Goal: Task Accomplishment & Management: Complete application form

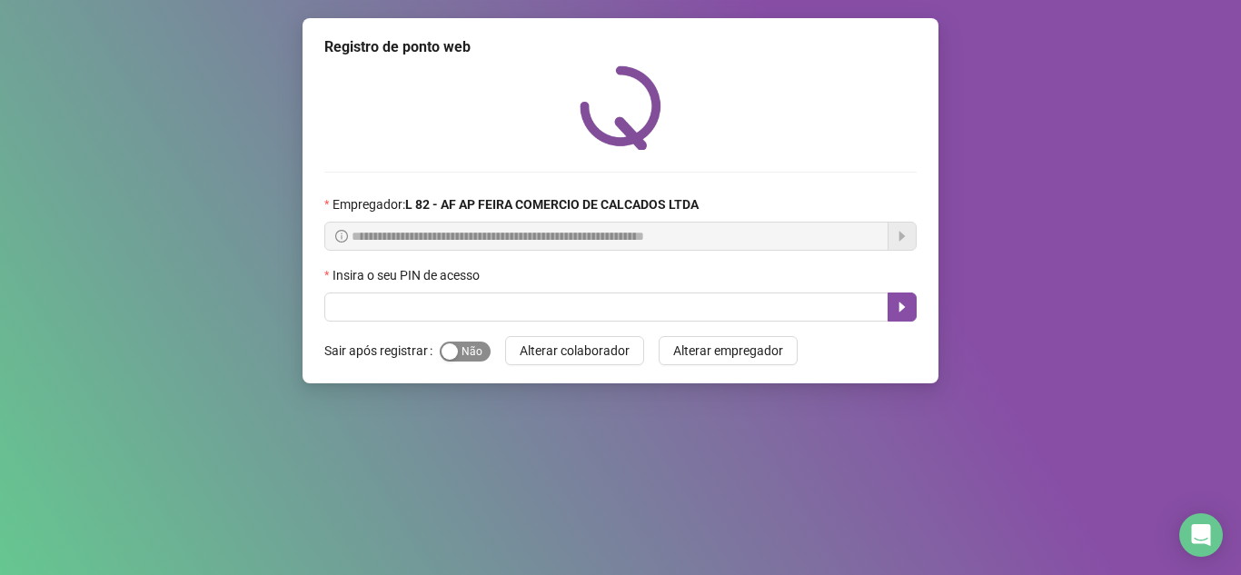
click at [459, 352] on span "Sim Não" at bounding box center [465, 352] width 51 height 20
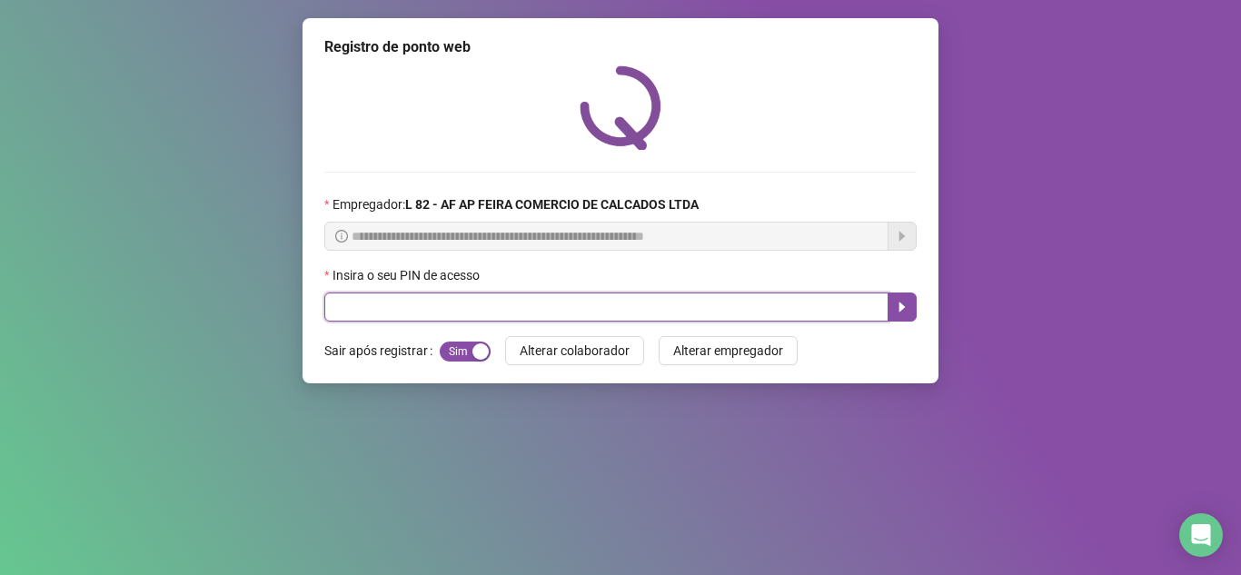
click at [470, 298] on input "text" at bounding box center [606, 306] width 564 height 29
type input "*****"
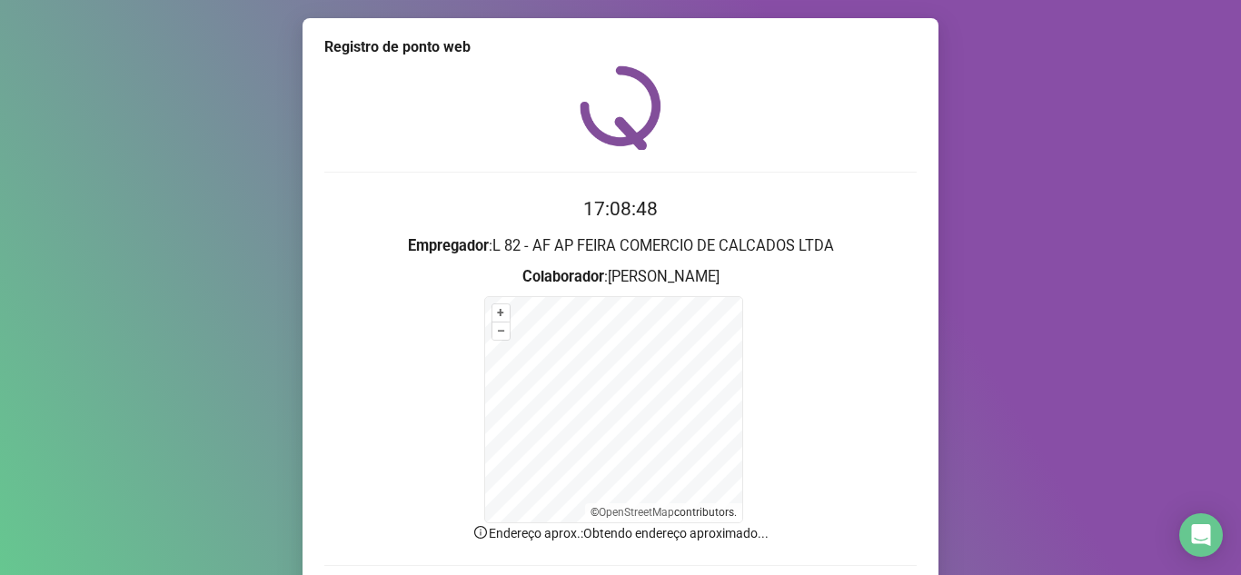
scroll to position [129, 0]
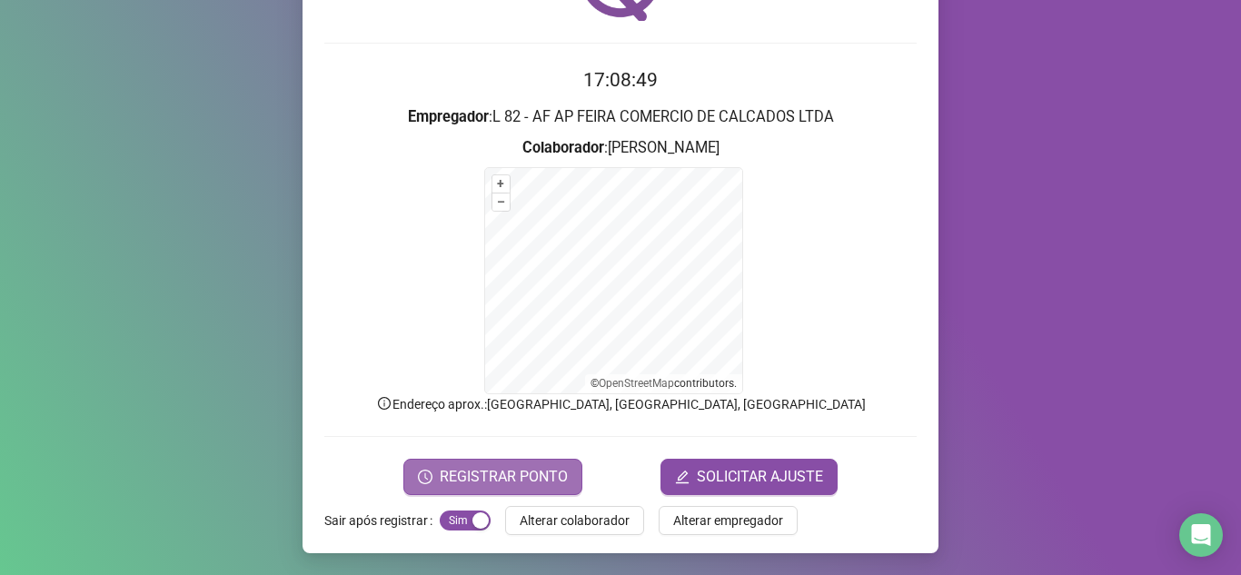
click at [472, 471] on span "REGISTRAR PONTO" at bounding box center [504, 477] width 128 height 22
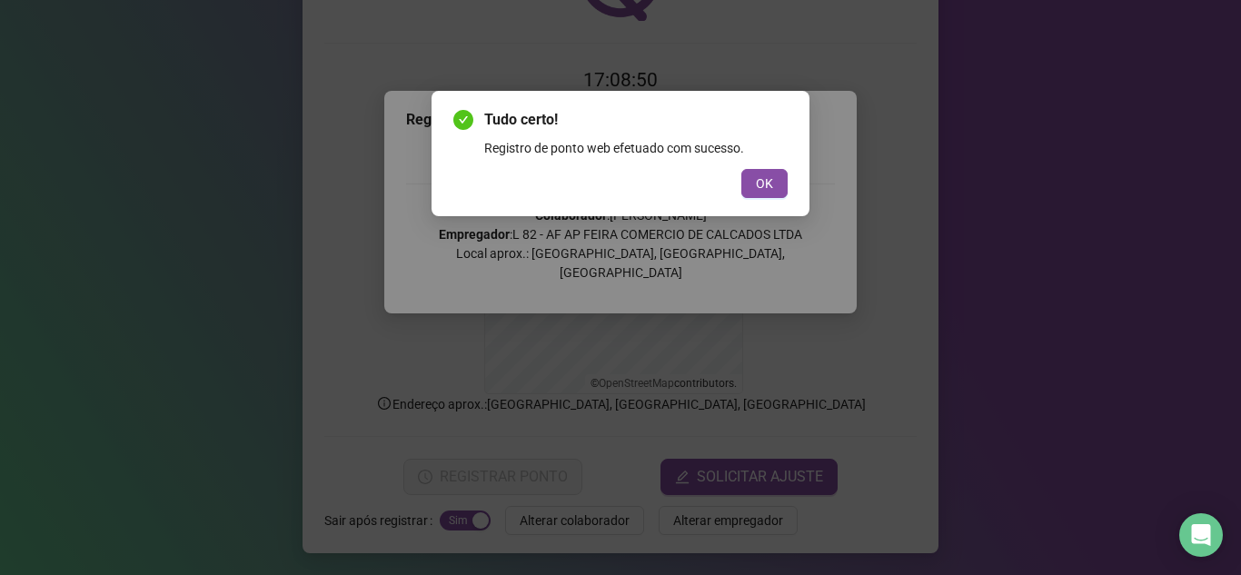
click at [791, 195] on div "Tudo certo! Registro de ponto web efetuado com sucesso. OK" at bounding box center [620, 153] width 378 height 125
click at [786, 188] on button "OK" at bounding box center [764, 183] width 46 height 29
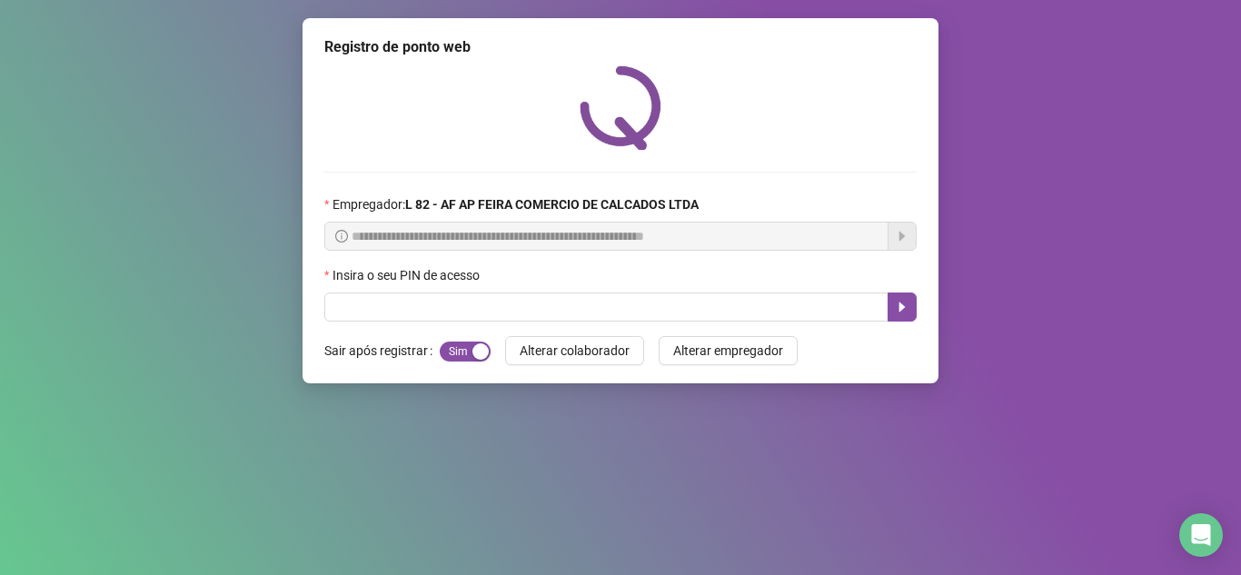
scroll to position [0, 0]
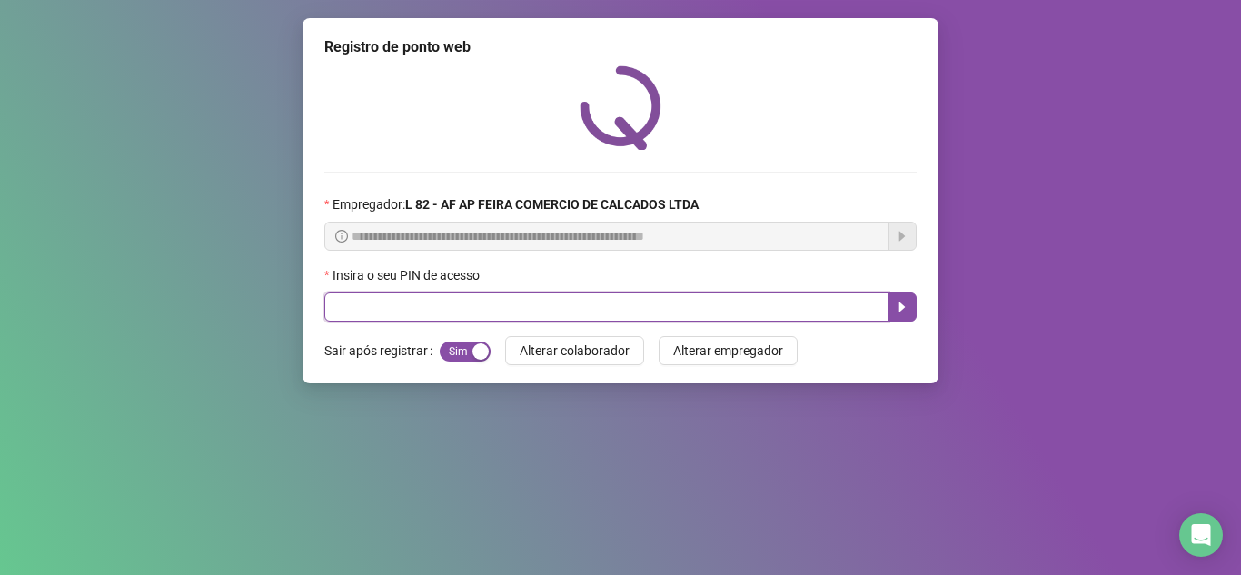
click at [410, 298] on input "text" at bounding box center [606, 306] width 564 height 29
type input "*****"
click at [914, 301] on button "button" at bounding box center [901, 306] width 29 height 29
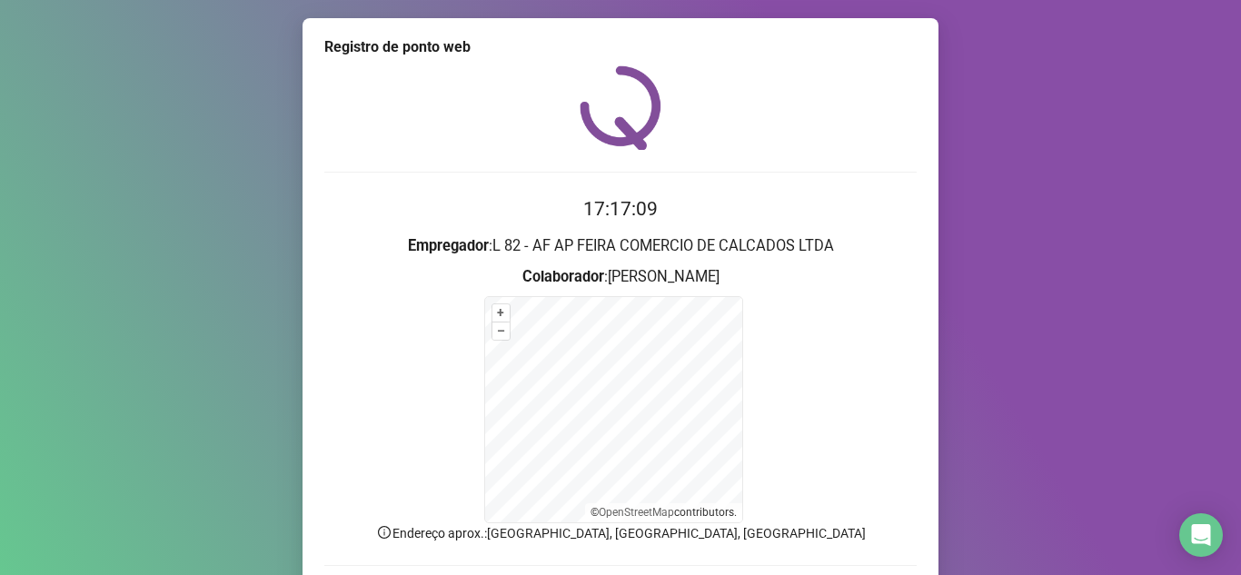
scroll to position [129, 0]
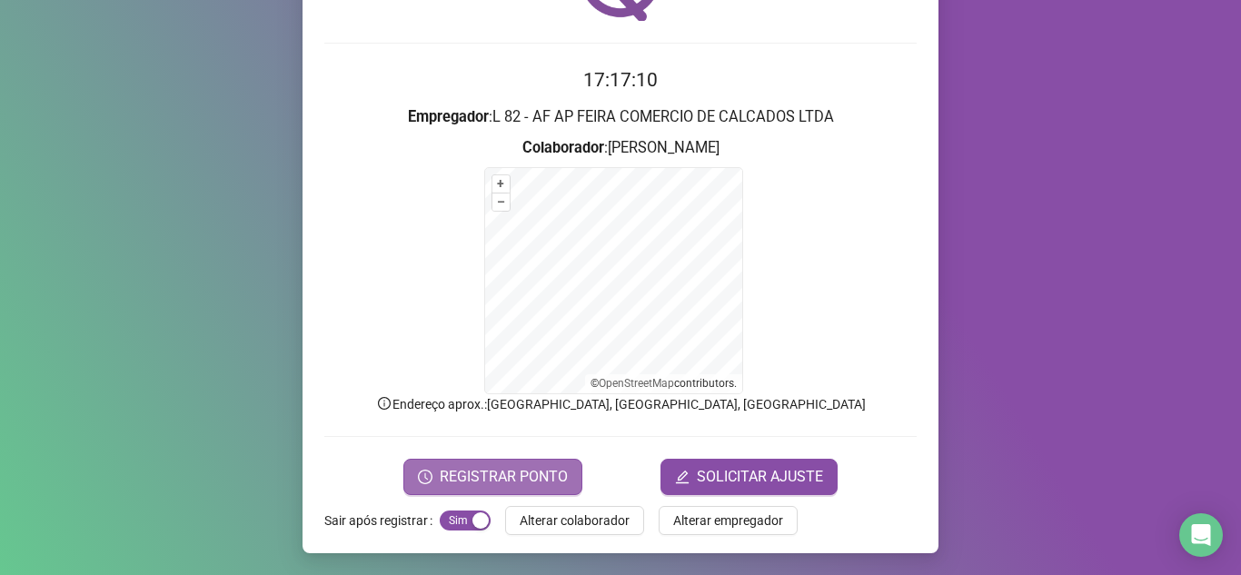
click at [442, 474] on span "REGISTRAR PONTO" at bounding box center [504, 477] width 128 height 22
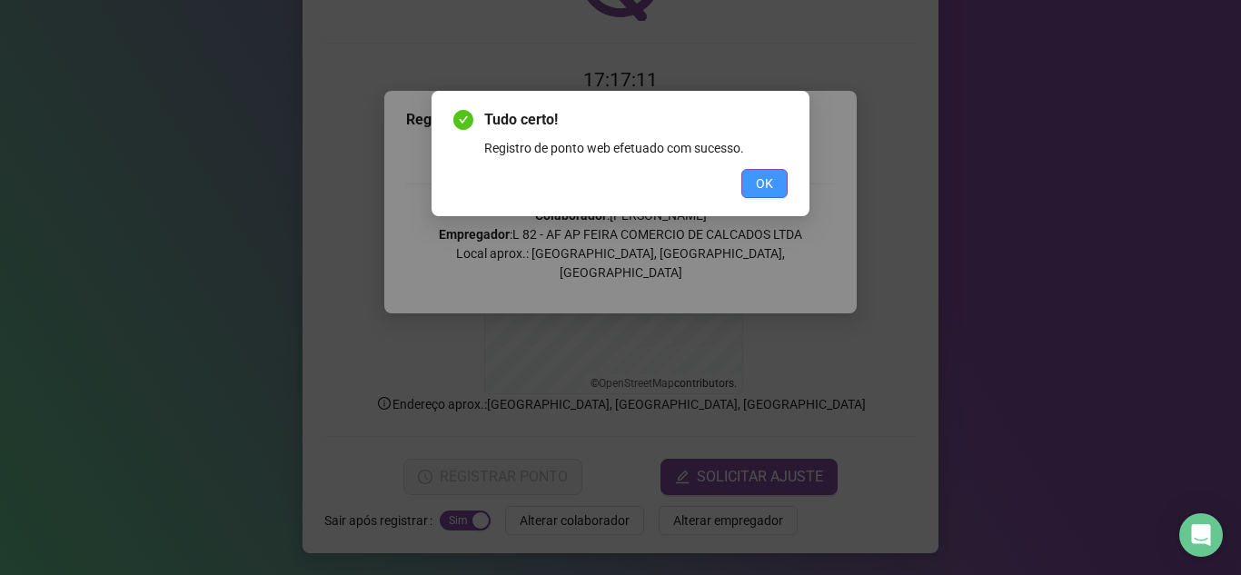
click at [750, 175] on button "OK" at bounding box center [764, 183] width 46 height 29
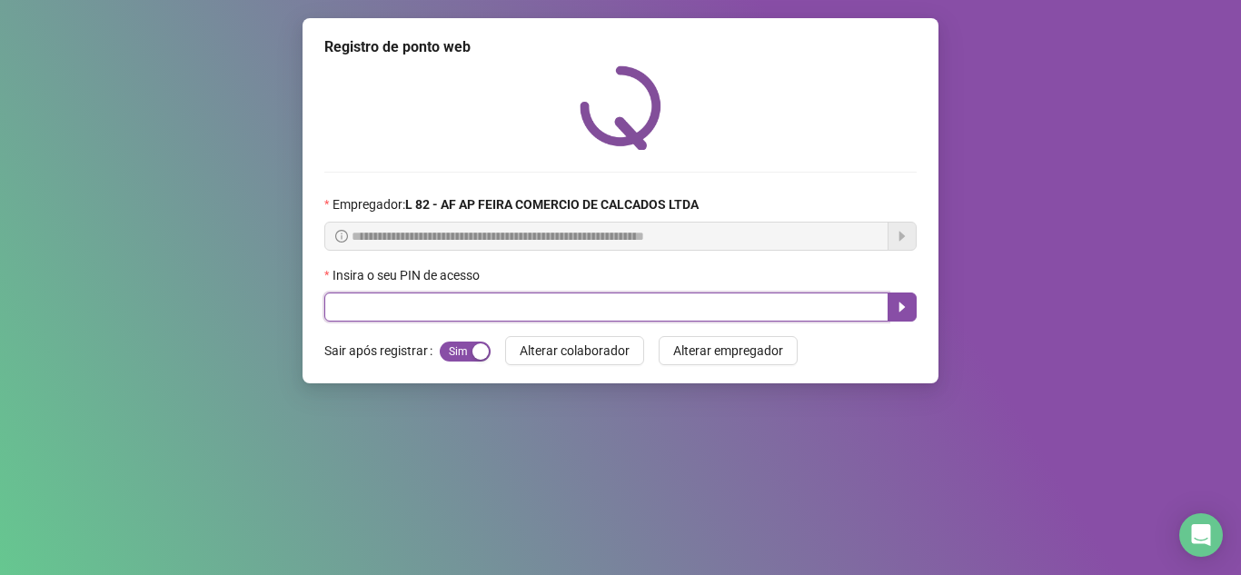
click at [569, 308] on input "text" at bounding box center [606, 306] width 564 height 29
type input "*"
type input "*****"
click at [879, 310] on input "*****" at bounding box center [606, 306] width 564 height 29
click at [896, 310] on icon "caret-right" at bounding box center [902, 307] width 15 height 15
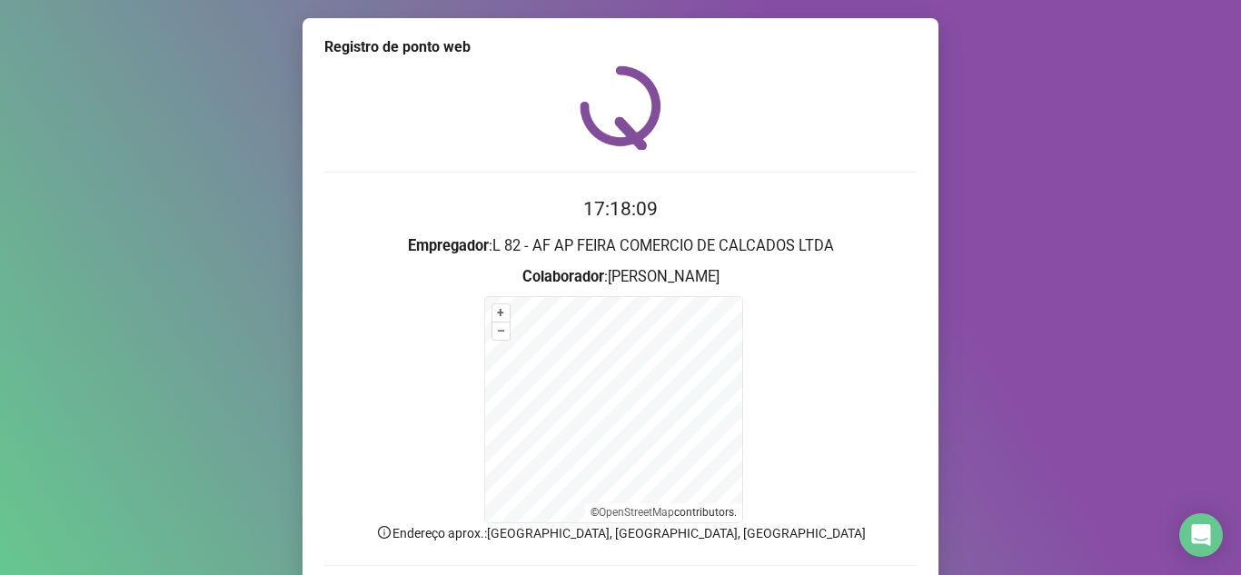
scroll to position [129, 0]
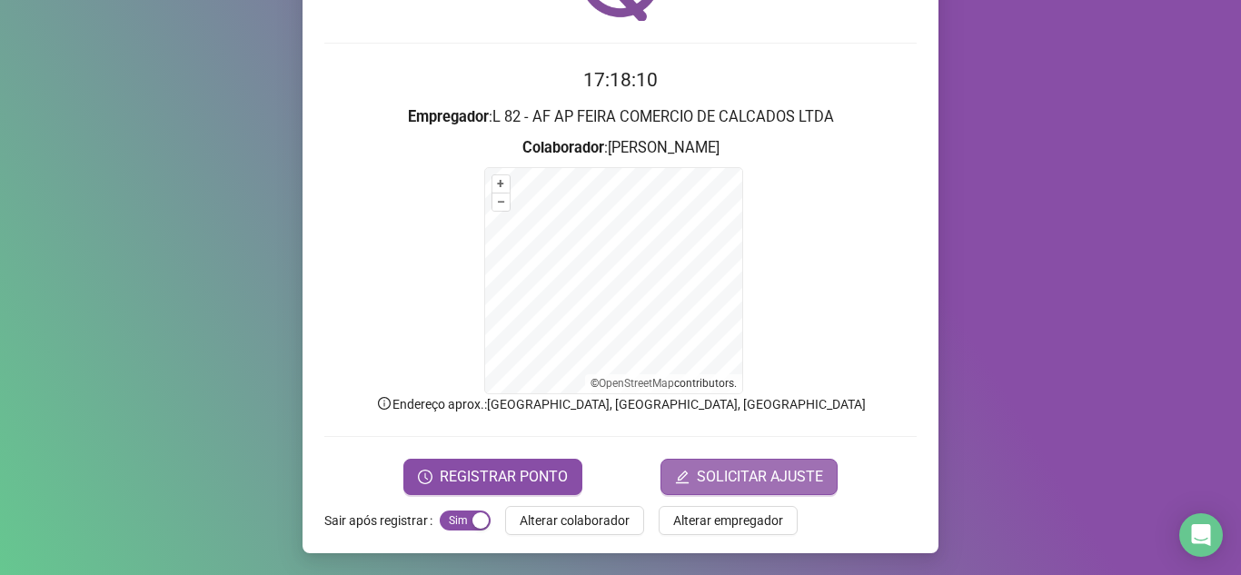
click at [736, 485] on span "SOLICITAR AJUSTE" at bounding box center [760, 477] width 126 height 22
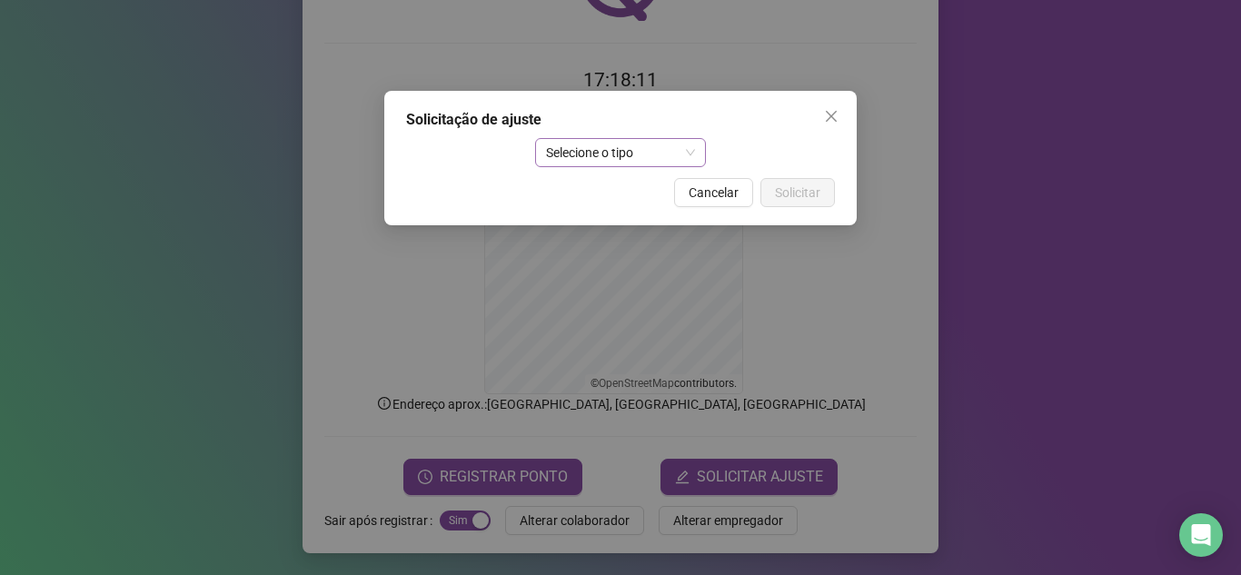
drag, startPoint x: 574, startPoint y: 124, endPoint x: 576, endPoint y: 154, distance: 30.9
click at [576, 134] on div "Solicitação de ajuste Selecione o tipo Cancelar Solicitar" at bounding box center [620, 158] width 472 height 134
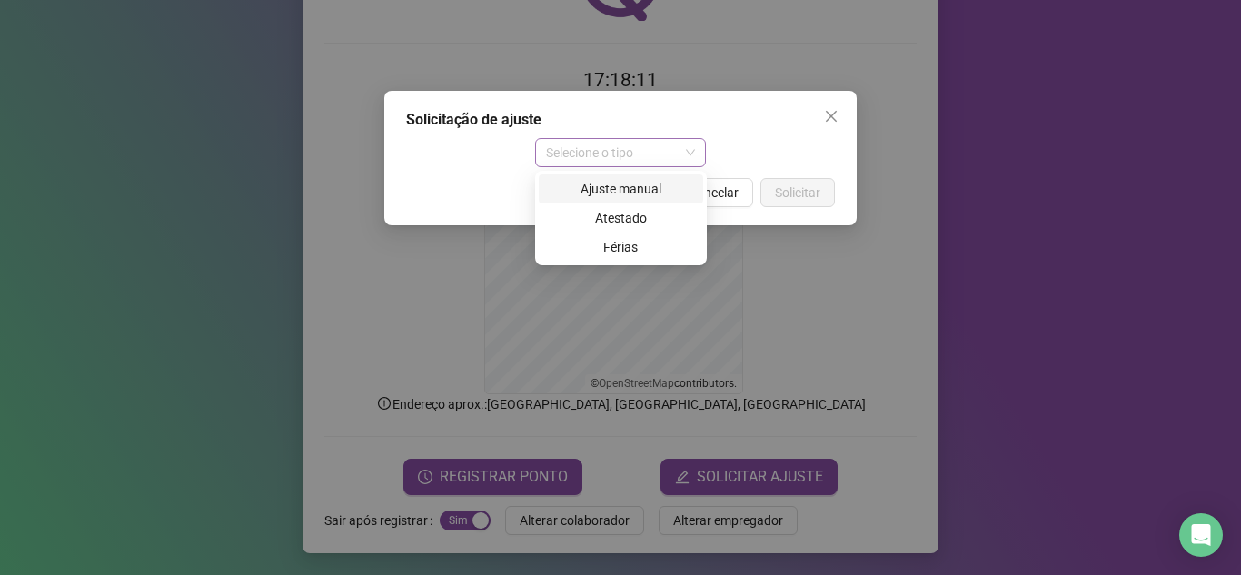
click at [576, 154] on span "Selecione o tipo" at bounding box center [621, 152] width 150 height 27
click at [614, 180] on div "Ajuste manual" at bounding box center [621, 189] width 143 height 20
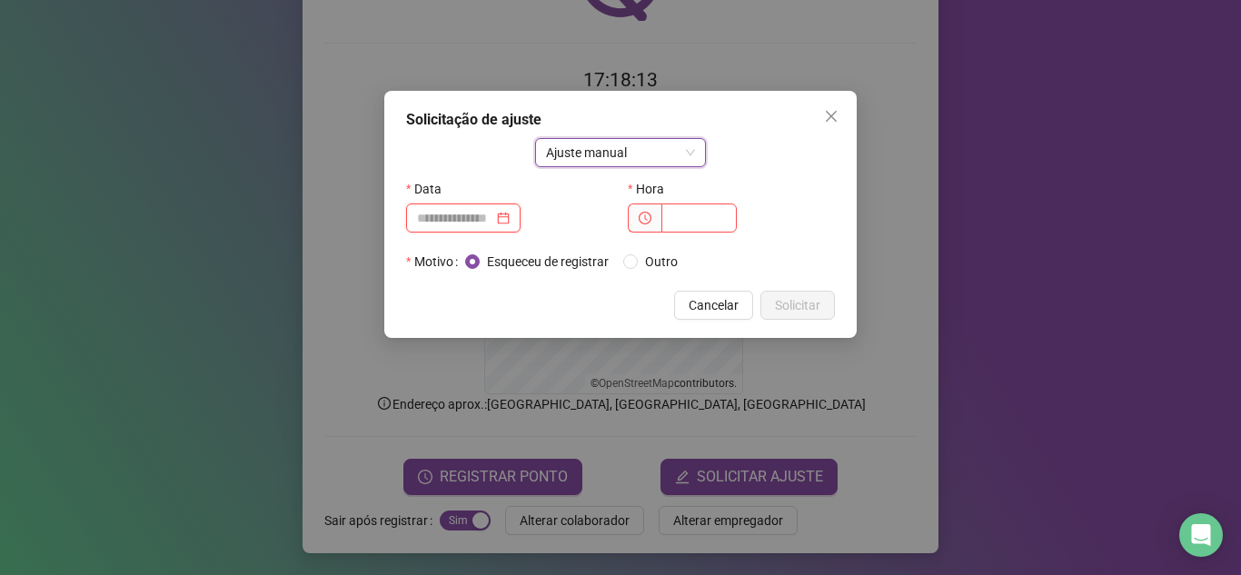
click at [421, 215] on input at bounding box center [455, 218] width 76 height 20
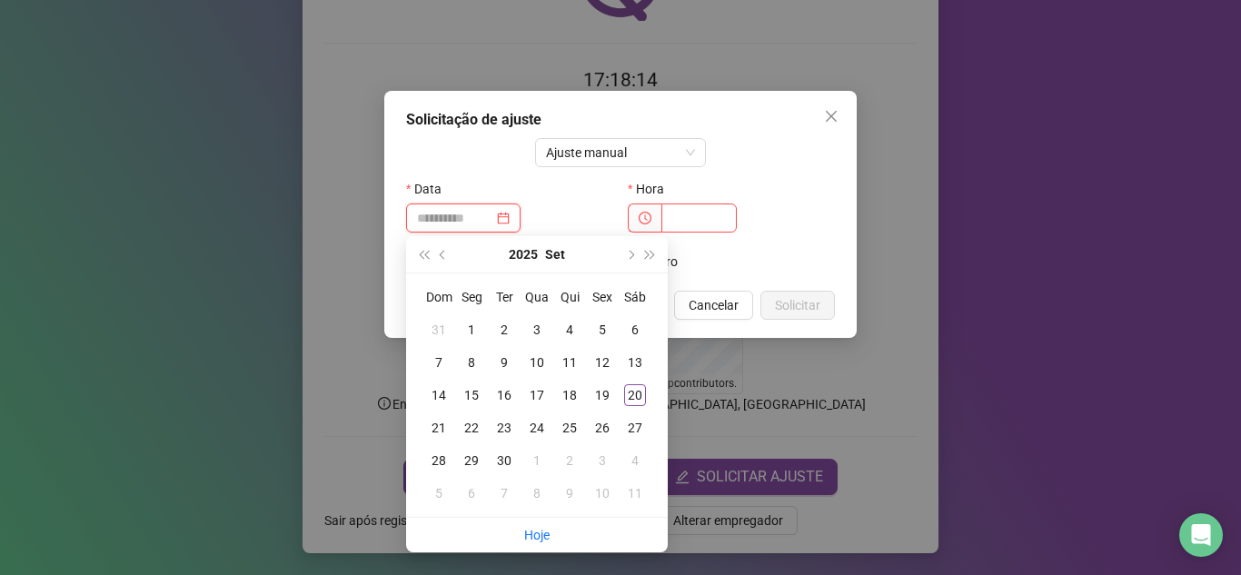
type input "**********"
click at [610, 394] on div "19" at bounding box center [602, 395] width 22 height 22
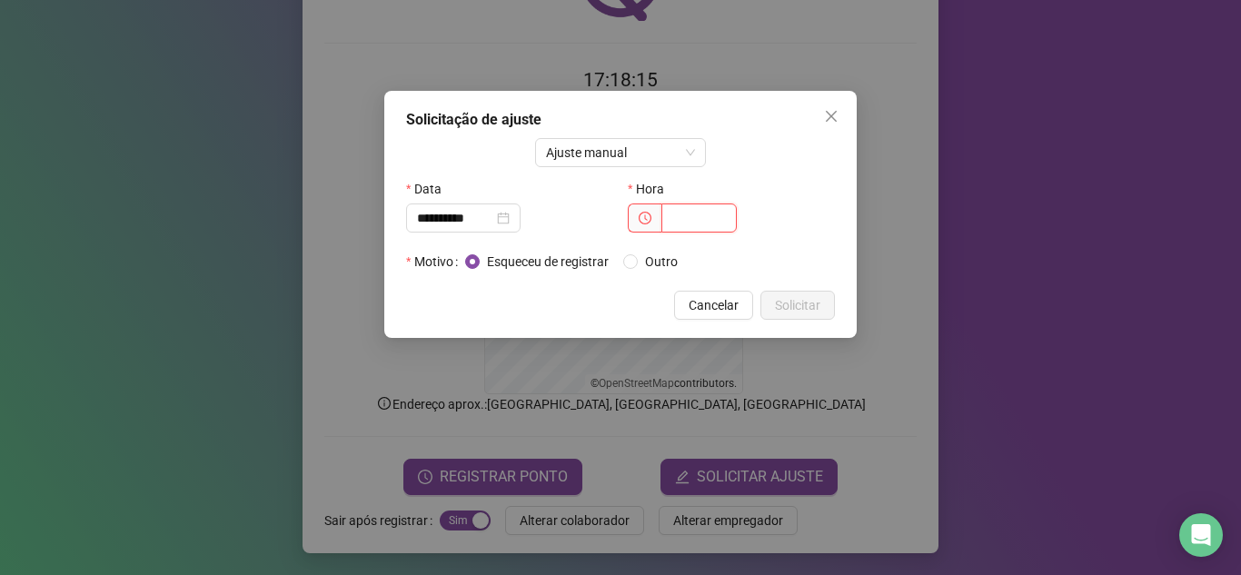
click at [679, 206] on input "text" at bounding box center [698, 217] width 75 height 29
type input "*****"
drag, startPoint x: 758, startPoint y: 305, endPoint x: 792, endPoint y: 309, distance: 33.8
click at [792, 309] on div "Cancelar Solicitar" at bounding box center [620, 305] width 429 height 29
click at [792, 309] on span "Solicitar" at bounding box center [797, 305] width 45 height 20
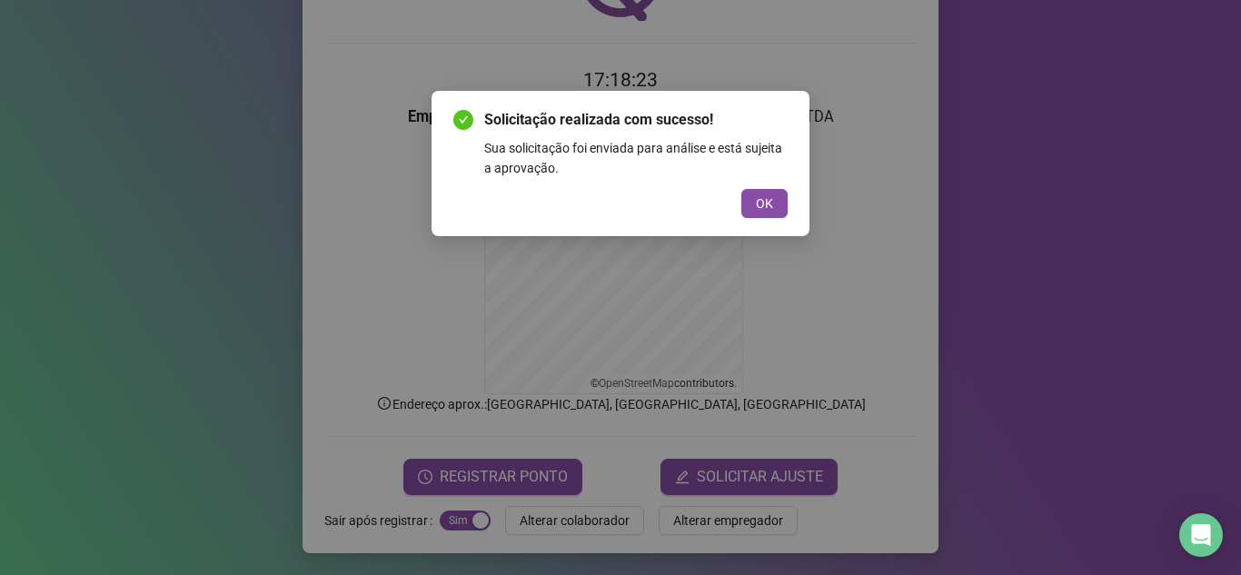
click at [778, 221] on div "Solicitação realizada com sucesso! Sua solicitação foi enviada para análise e e…" at bounding box center [620, 163] width 378 height 145
click at [773, 193] on button "OK" at bounding box center [764, 203] width 46 height 29
